Goal: Task Accomplishment & Management: Use online tool/utility

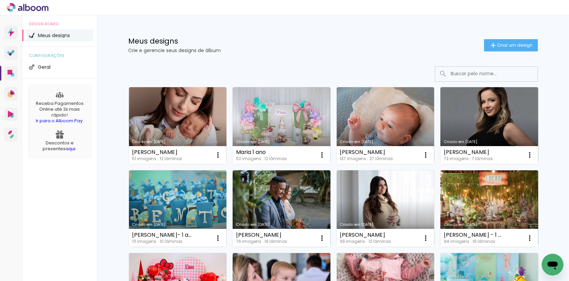
scroll to position [227, 0]
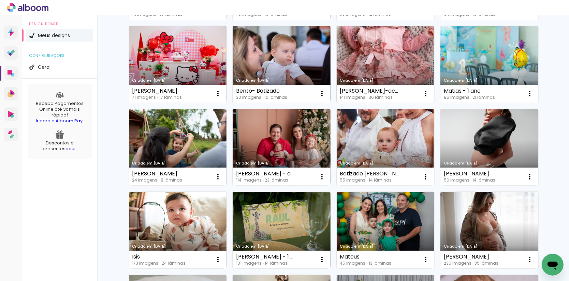
click at [377, 42] on link "Criado em [DATE]" at bounding box center [385, 64] width 98 height 77
